Goal: Information Seeking & Learning: Find specific fact

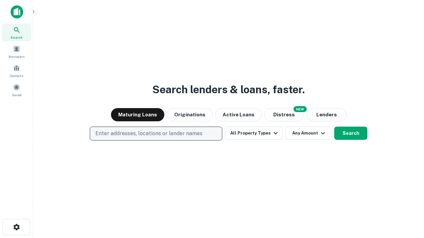
click at [156, 134] on p "Enter addresses, locations or lender names" at bounding box center [148, 134] width 107 height 8
type input "**********"
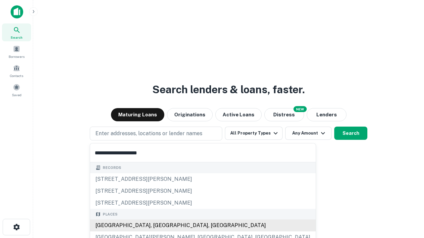
click at [158, 226] on div "[GEOGRAPHIC_DATA], [GEOGRAPHIC_DATA], [GEOGRAPHIC_DATA]" at bounding box center [202, 226] width 225 height 12
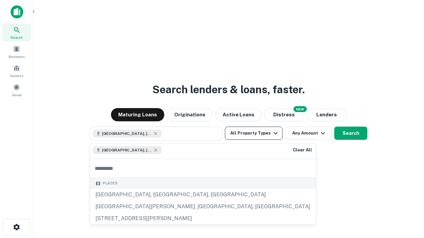
click at [254, 133] on button "All Property Types" at bounding box center [254, 133] width 58 height 13
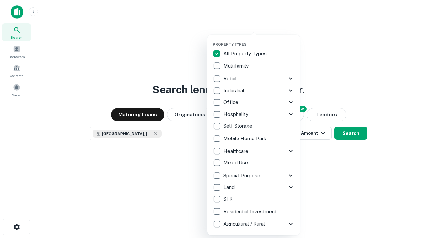
click at [259, 40] on button "button" at bounding box center [259, 40] width 93 height 0
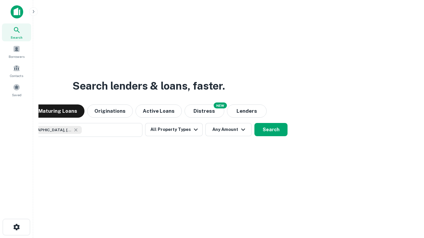
scroll to position [11, 0]
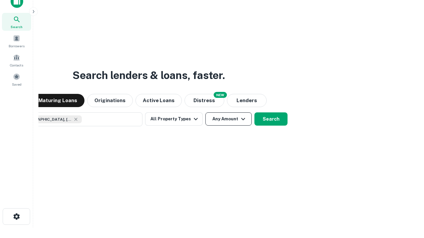
click at [205, 113] on button "Any Amount" at bounding box center [228, 119] width 46 height 13
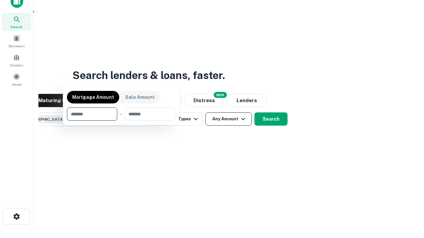
scroll to position [48, 187]
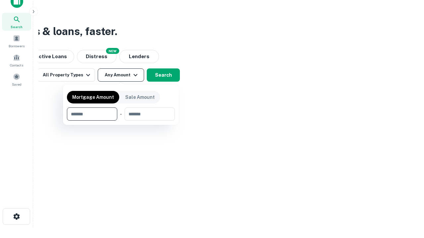
type input "*******"
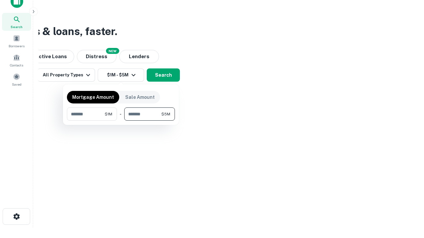
type input "*******"
click at [121, 121] on button "button" at bounding box center [121, 121] width 108 height 0
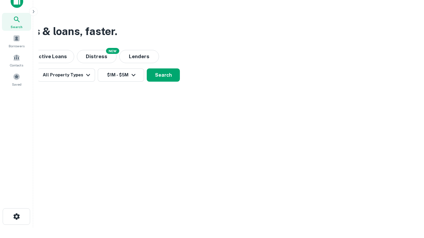
scroll to position [11, 0]
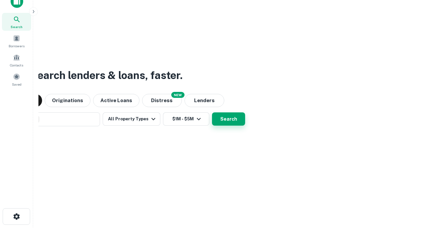
click at [212, 113] on button "Search" at bounding box center [228, 119] width 33 height 13
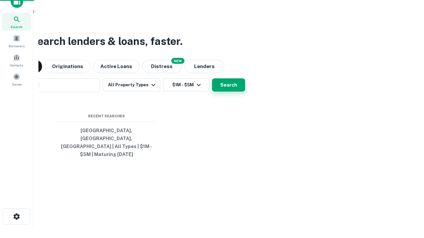
scroll to position [22, 187]
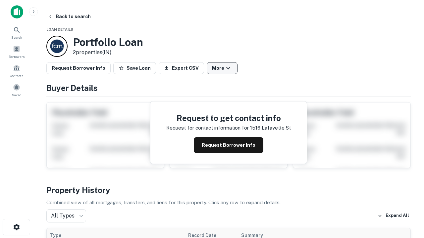
click at [222, 68] on button "More" at bounding box center [222, 68] width 31 height 12
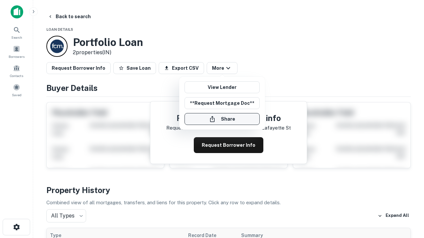
click at [222, 119] on button "Share" at bounding box center [221, 119] width 75 height 12
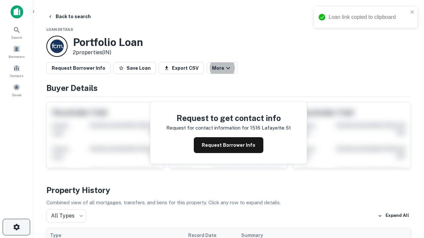
click at [16, 227] on icon "button" at bounding box center [17, 227] width 8 height 8
